Goal: Task Accomplishment & Management: Manage account settings

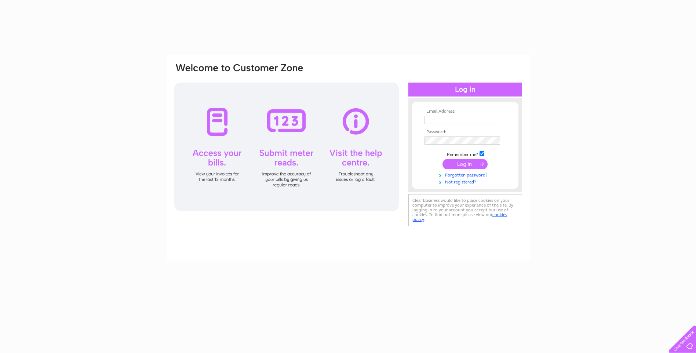
type input "enquiries@kirkintillochfootclinic.co.uk"
click at [451, 162] on input "submit" at bounding box center [464, 164] width 45 height 10
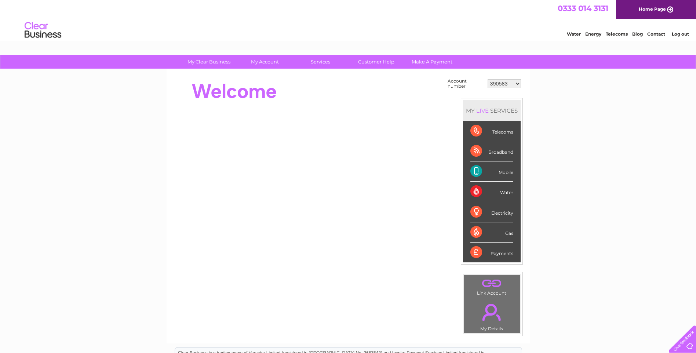
click at [517, 85] on select "390583 439207 2031908 30300482 30305122" at bounding box center [503, 83] width 33 height 9
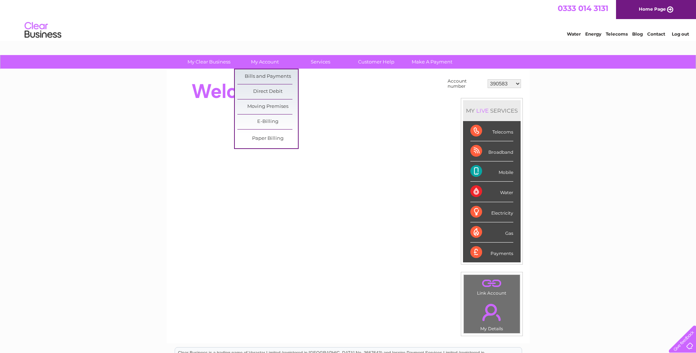
click at [265, 65] on link "My Account" at bounding box center [264, 62] width 61 height 14
drag, startPoint x: 265, startPoint y: 77, endPoint x: 273, endPoint y: 77, distance: 8.1
click at [265, 77] on link "Bills and Payments" at bounding box center [267, 76] width 61 height 15
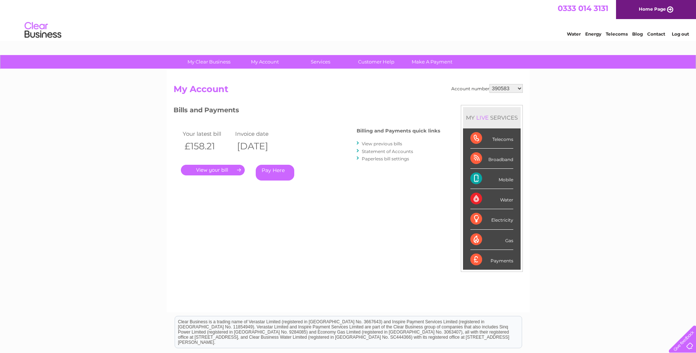
click at [518, 88] on select "390583 439207 2031908 30300482 30305122" at bounding box center [505, 88] width 33 height 9
select select "439207"
click at [489, 84] on select "390583 439207 2031908 30300482 30305122" at bounding box center [505, 88] width 33 height 9
click at [517, 87] on select "390583 439207 2031908 30300482 30305122" at bounding box center [505, 88] width 33 height 9
select select "2031908"
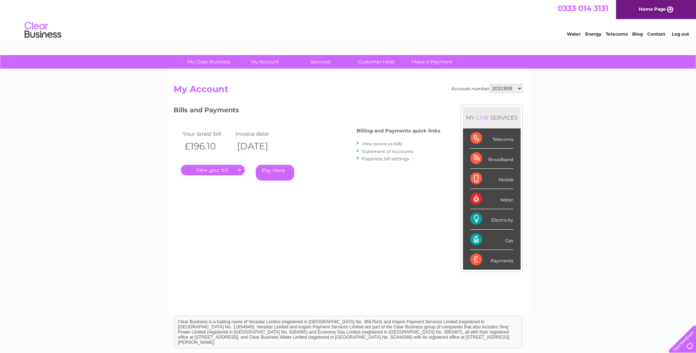
click at [489, 84] on select "390583 439207 2031908 30300482 30305122" at bounding box center [505, 88] width 33 height 9
click at [520, 89] on select "390583 439207 2031908 30300482 30305122" at bounding box center [505, 88] width 33 height 9
select select "30300482"
click at [489, 84] on select "390583 439207 2031908 30300482 30305122" at bounding box center [505, 88] width 33 height 9
click at [212, 170] on link "." at bounding box center [213, 170] width 64 height 11
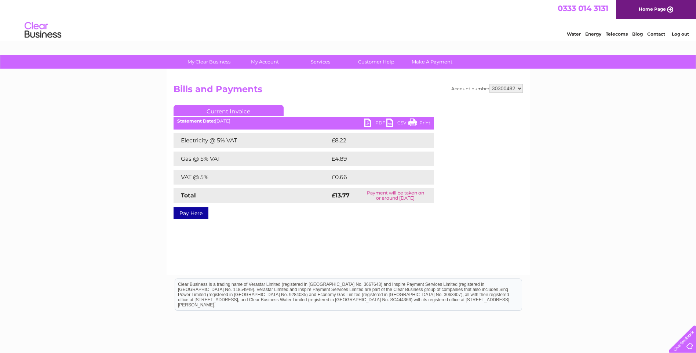
drag, startPoint x: 631, startPoint y: 169, endPoint x: 627, endPoint y: 168, distance: 4.4
click at [631, 169] on div "My Clear Business Login Details My Details My Preferences Link Account My Accou…" at bounding box center [348, 227] width 696 height 345
click at [421, 124] on link "Print" at bounding box center [419, 123] width 22 height 11
drag, startPoint x: 518, startPoint y: 89, endPoint x: 520, endPoint y: 94, distance: 4.9
click at [518, 89] on select "390583 439207 2031908 30300482 30305122" at bounding box center [505, 88] width 33 height 9
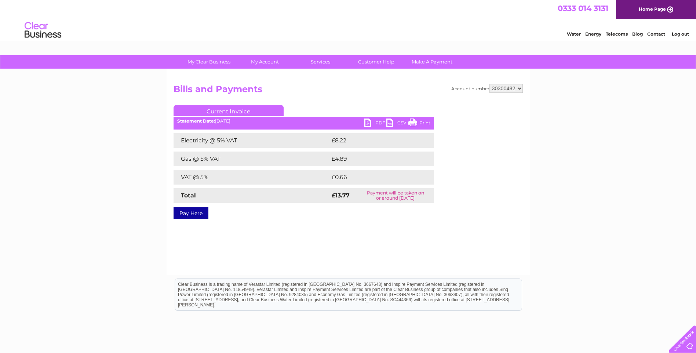
click at [489, 84] on select "390583 439207 2031908 30300482 30305122" at bounding box center [505, 88] width 33 height 9
click at [518, 89] on select "390583 439207 2031908 30300482 30305122" at bounding box center [505, 88] width 33 height 9
select select "439207"
click at [489, 84] on select "390583 439207 2031908 30300482 30305122" at bounding box center [505, 88] width 33 height 9
click at [425, 122] on link "Print" at bounding box center [419, 123] width 22 height 11
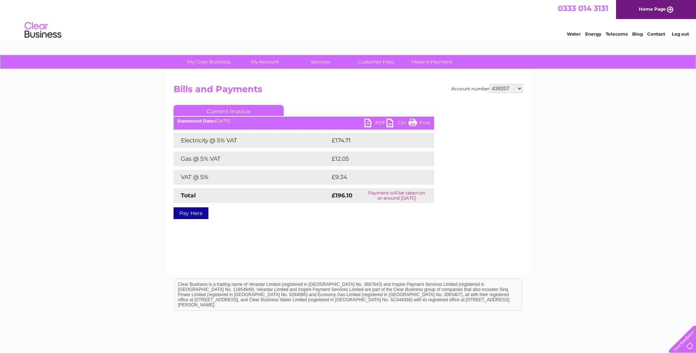
click at [517, 87] on select "390583 439207 2031908 30300482 30305122" at bounding box center [505, 88] width 33 height 9
select select "390583"
click at [489, 84] on select "390583 439207 2031908 30300482 30305122" at bounding box center [505, 88] width 33 height 9
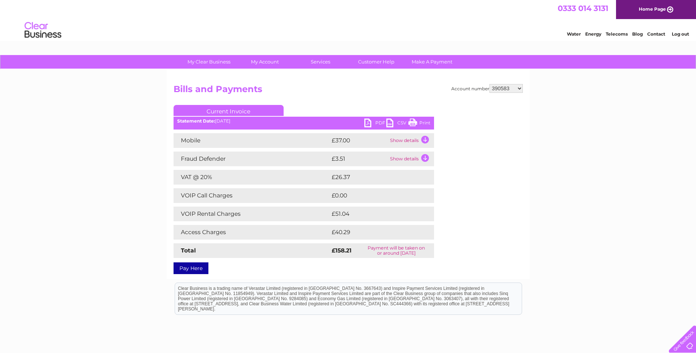
click at [413, 123] on link "Print" at bounding box center [419, 123] width 22 height 11
click at [520, 89] on select "390583 439207 2031908 30300482 30305122" at bounding box center [505, 88] width 33 height 9
click at [514, 110] on div at bounding box center [494, 149] width 58 height 88
drag, startPoint x: 521, startPoint y: 89, endPoint x: 521, endPoint y: 94, distance: 4.0
click at [521, 89] on select "390583 439207 2031908 30300482 30305122" at bounding box center [505, 88] width 33 height 9
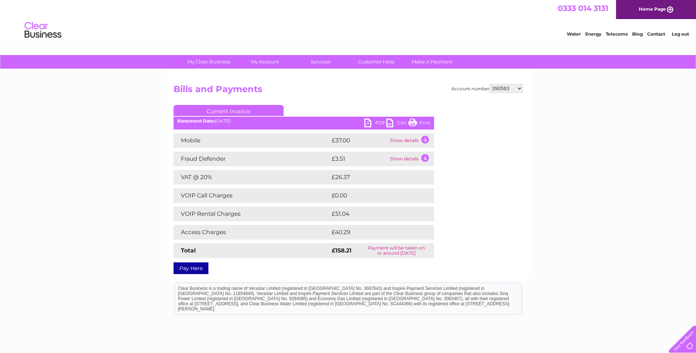
select select "439207"
click at [489, 84] on select "390583 439207 2031908 30300482 30305122" at bounding box center [505, 88] width 33 height 9
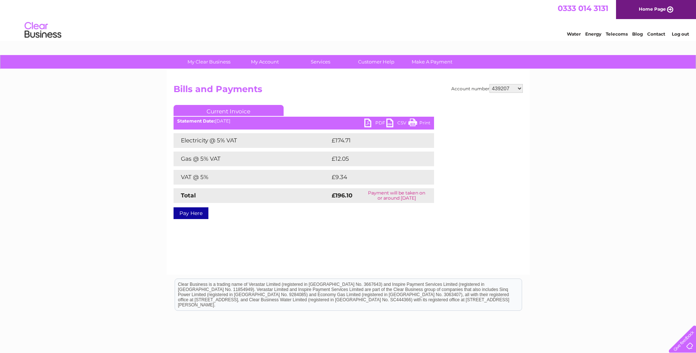
click at [520, 88] on select "390583 439207 2031908 30300482 30305122" at bounding box center [505, 88] width 33 height 9
select select "2031908"
click at [489, 84] on select "390583 439207 2031908 30300482 30305122" at bounding box center [505, 88] width 33 height 9
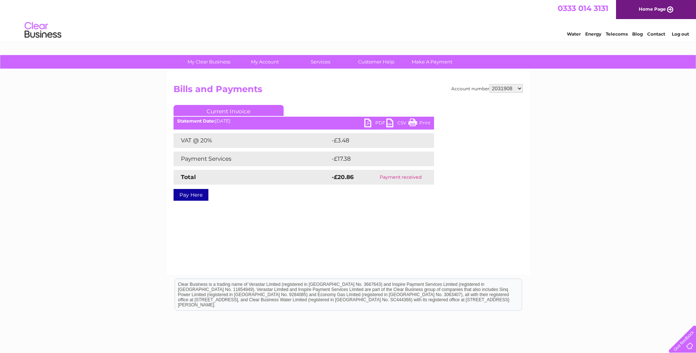
click at [516, 89] on select "390583 439207 2031908 30300482 30305122" at bounding box center [505, 88] width 33 height 9
select select "30300482"
click at [489, 84] on select "390583 439207 2031908 30300482 30305122" at bounding box center [505, 88] width 33 height 9
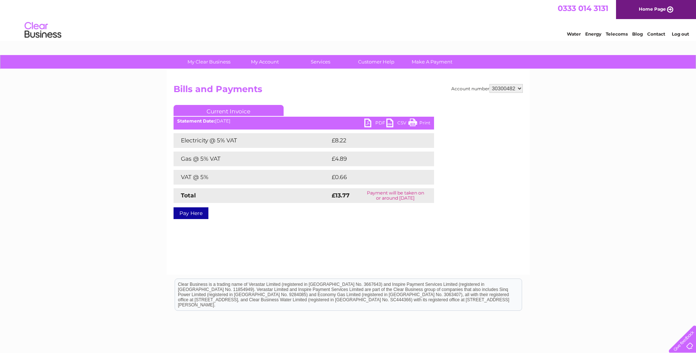
click at [519, 89] on select "390583 439207 2031908 30300482 30305122" at bounding box center [505, 88] width 33 height 9
select select "30305122"
click at [489, 84] on select "390583 439207 2031908 30300482 30305122" at bounding box center [505, 88] width 33 height 9
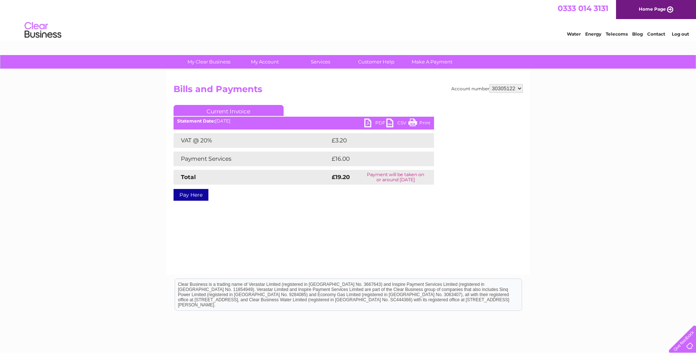
click at [677, 34] on link "Log out" at bounding box center [679, 34] width 17 height 6
